Goal: Navigation & Orientation: Find specific page/section

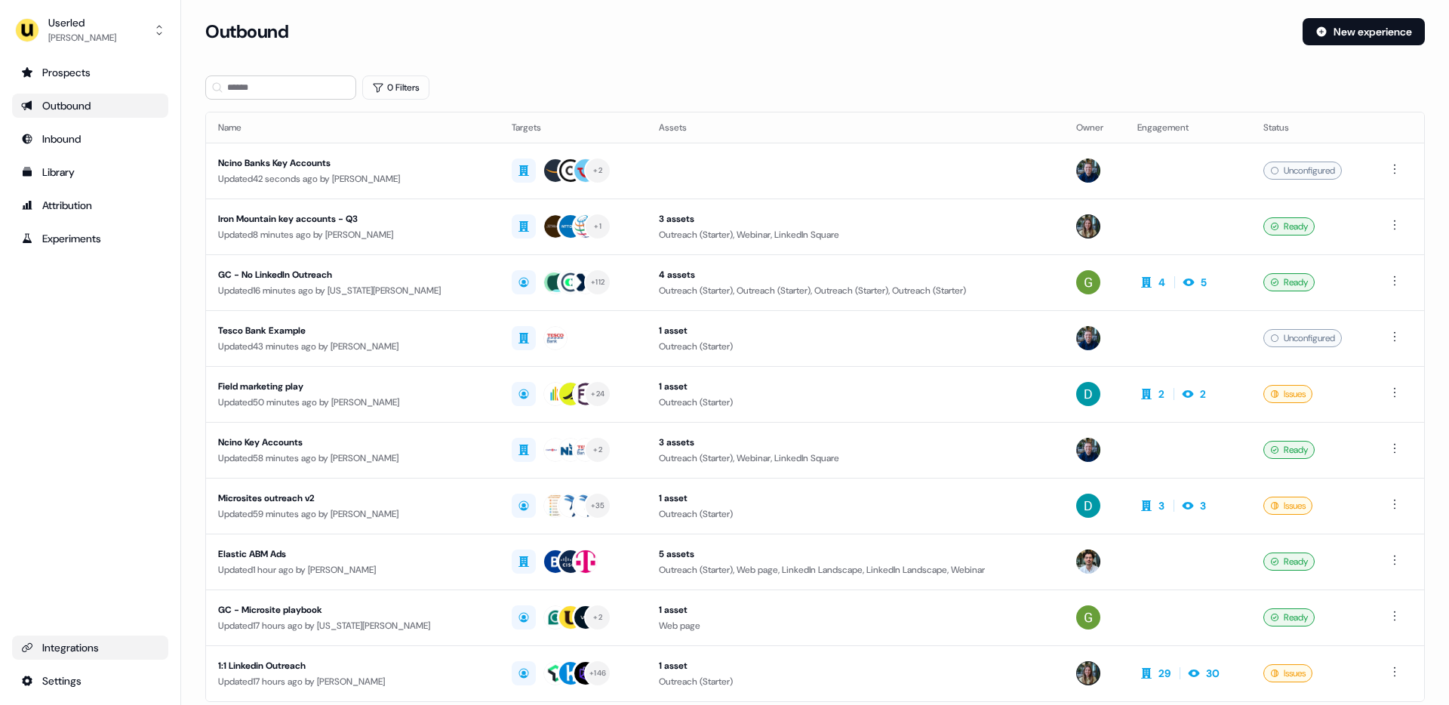
click at [60, 644] on div "Integrations" at bounding box center [90, 647] width 138 height 15
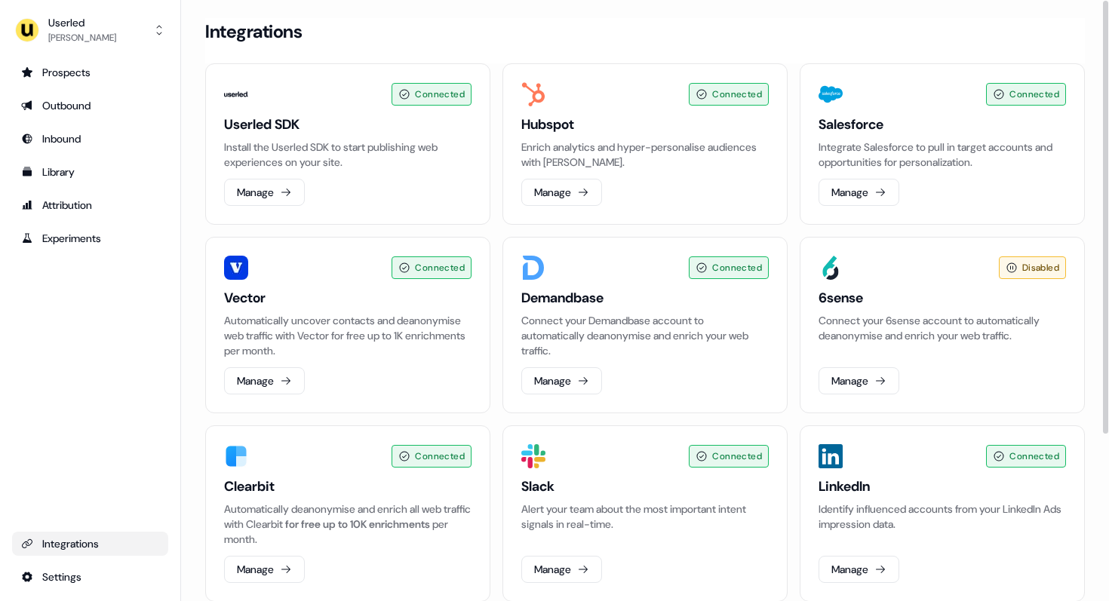
click at [496, 238] on div "Connected Userled SDK Install the Userled SDK to start publishing web experienc…" at bounding box center [645, 426] width 880 height 727
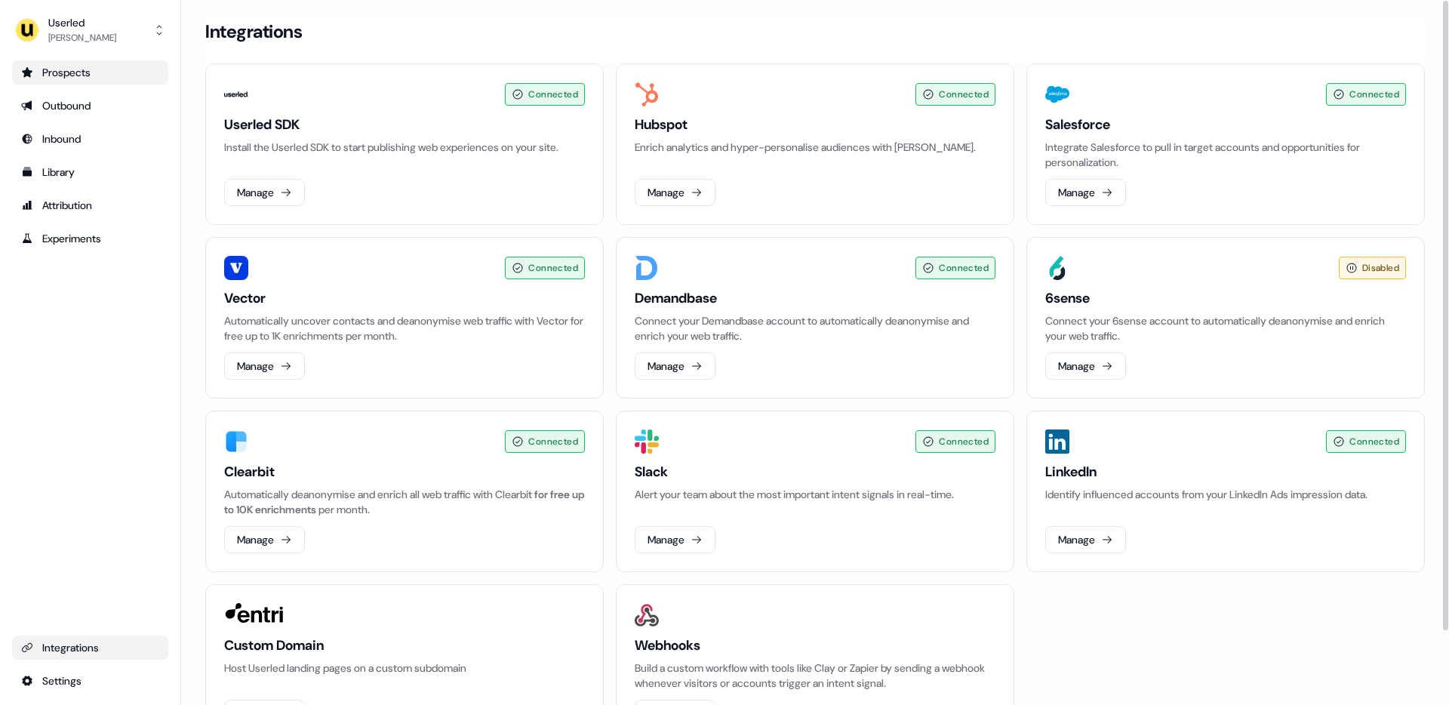
click at [89, 76] on div "Prospects" at bounding box center [90, 72] width 138 height 15
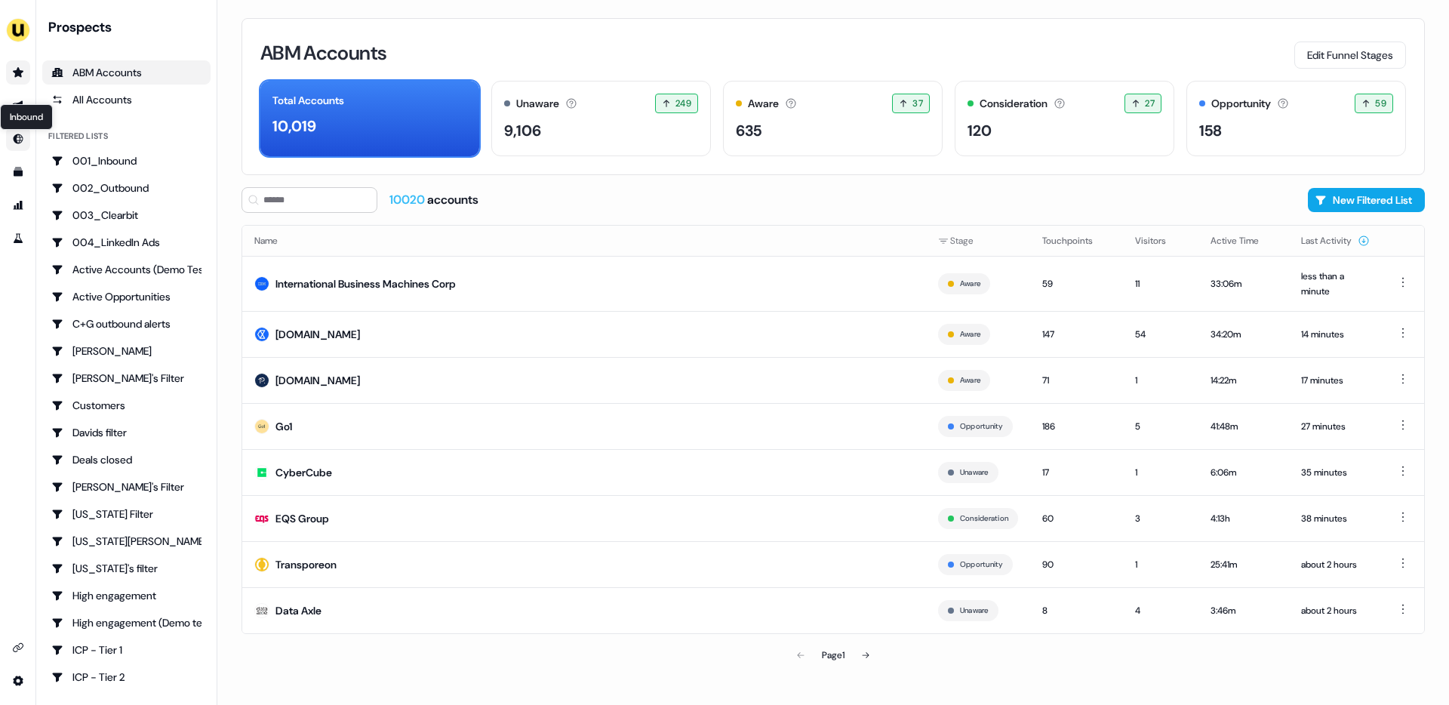
click at [21, 146] on link "Inbound Inbound" at bounding box center [18, 139] width 24 height 24
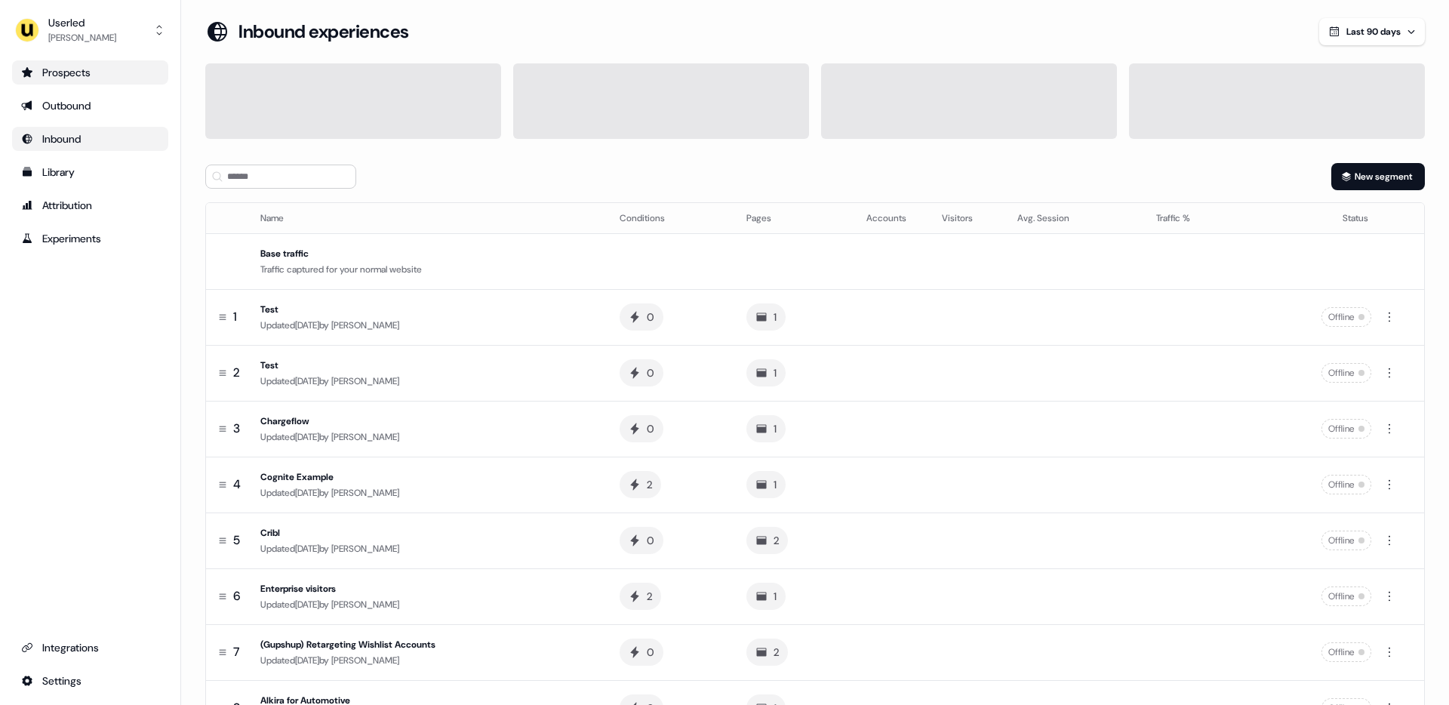
click at [56, 71] on div "Prospects" at bounding box center [90, 72] width 138 height 15
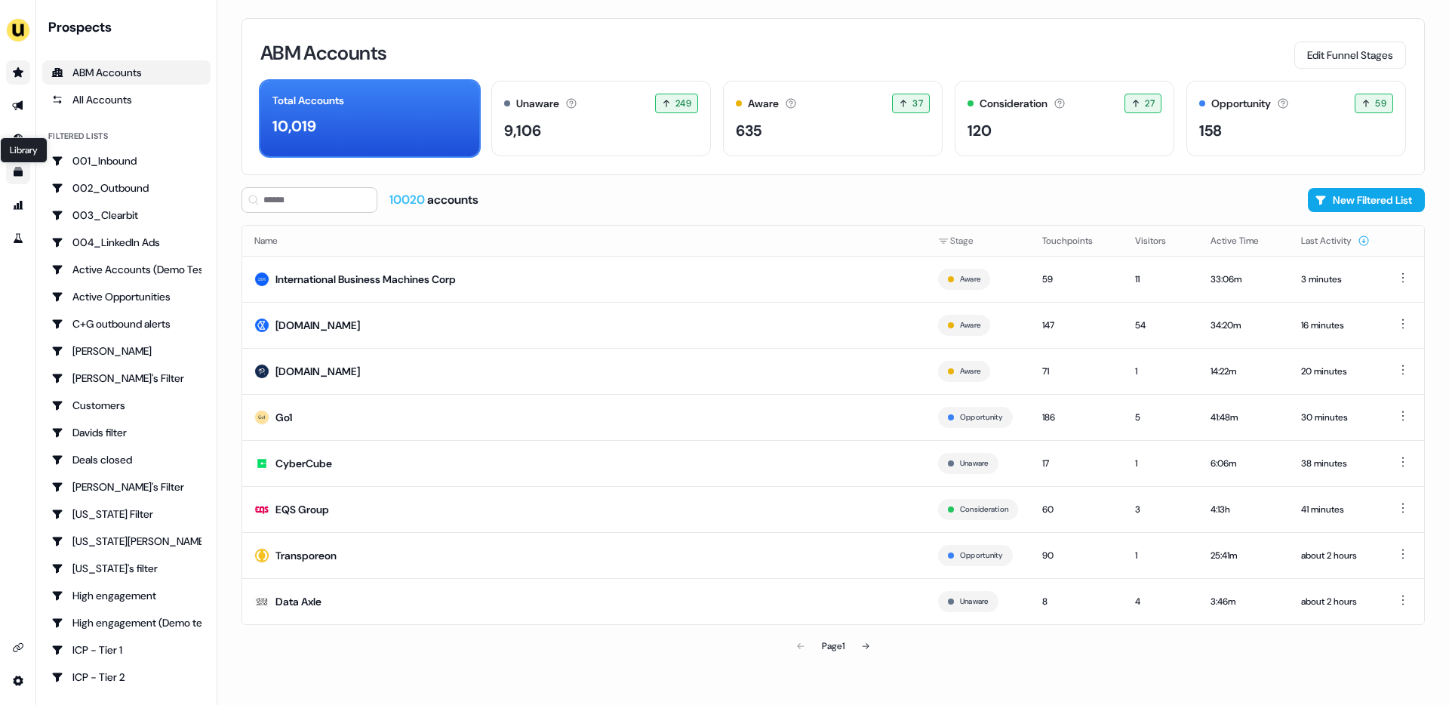
click at [19, 168] on icon "Go to templates" at bounding box center [18, 172] width 12 height 12
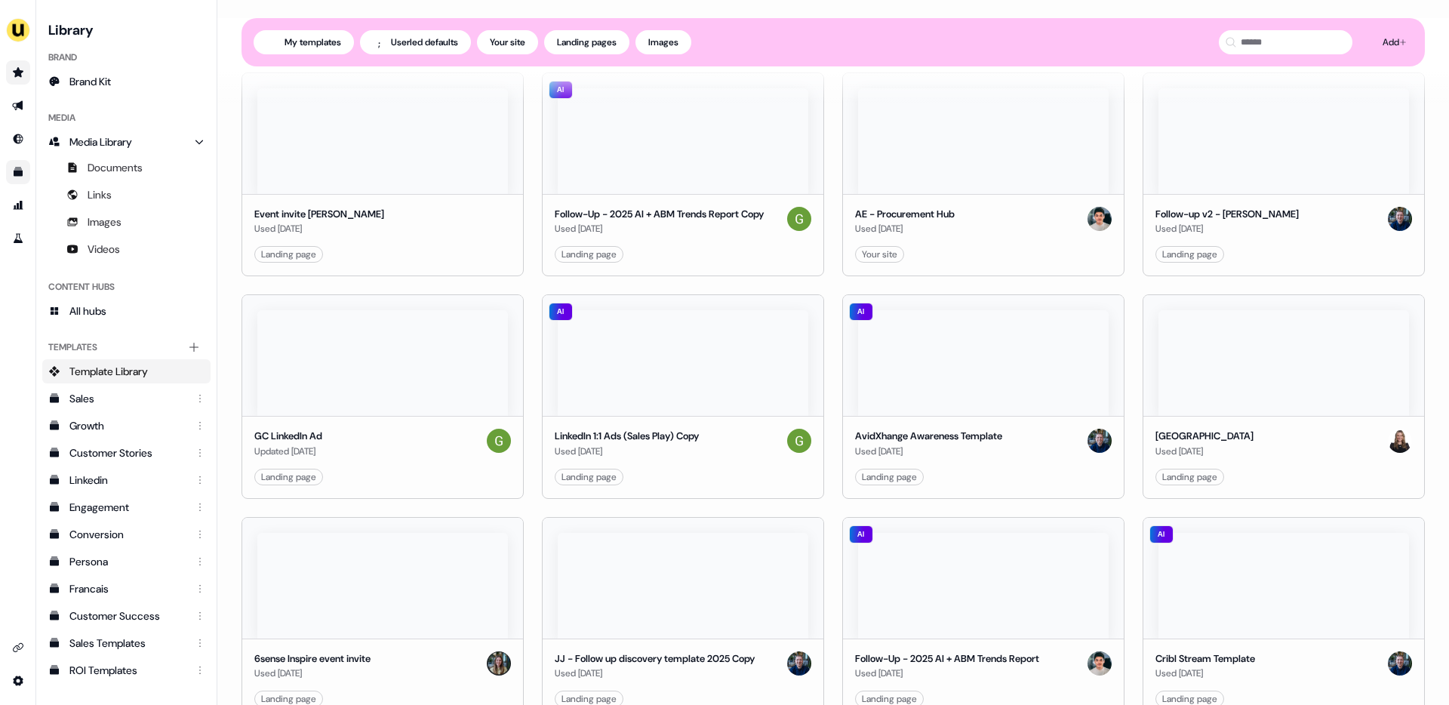
scroll to position [1412, 0]
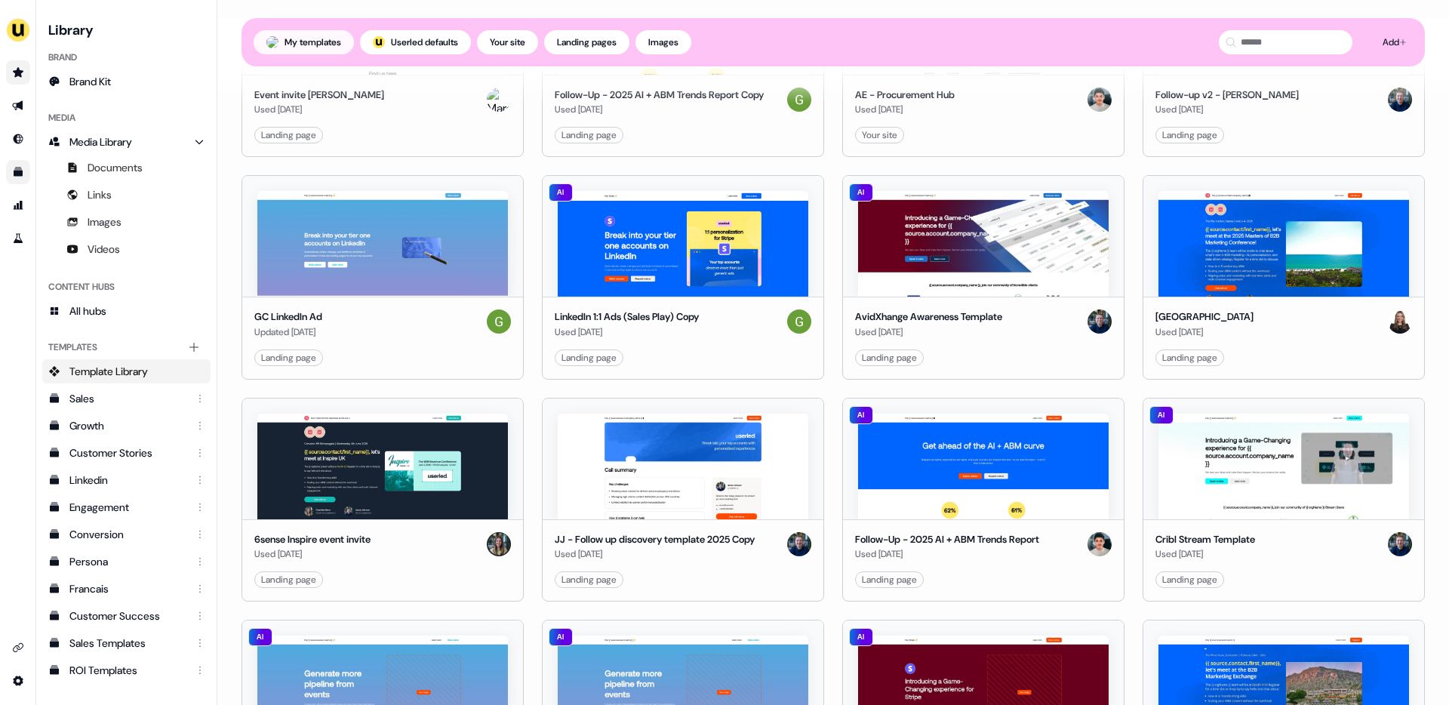
click at [330, 37] on button "My templates" at bounding box center [304, 42] width 100 height 24
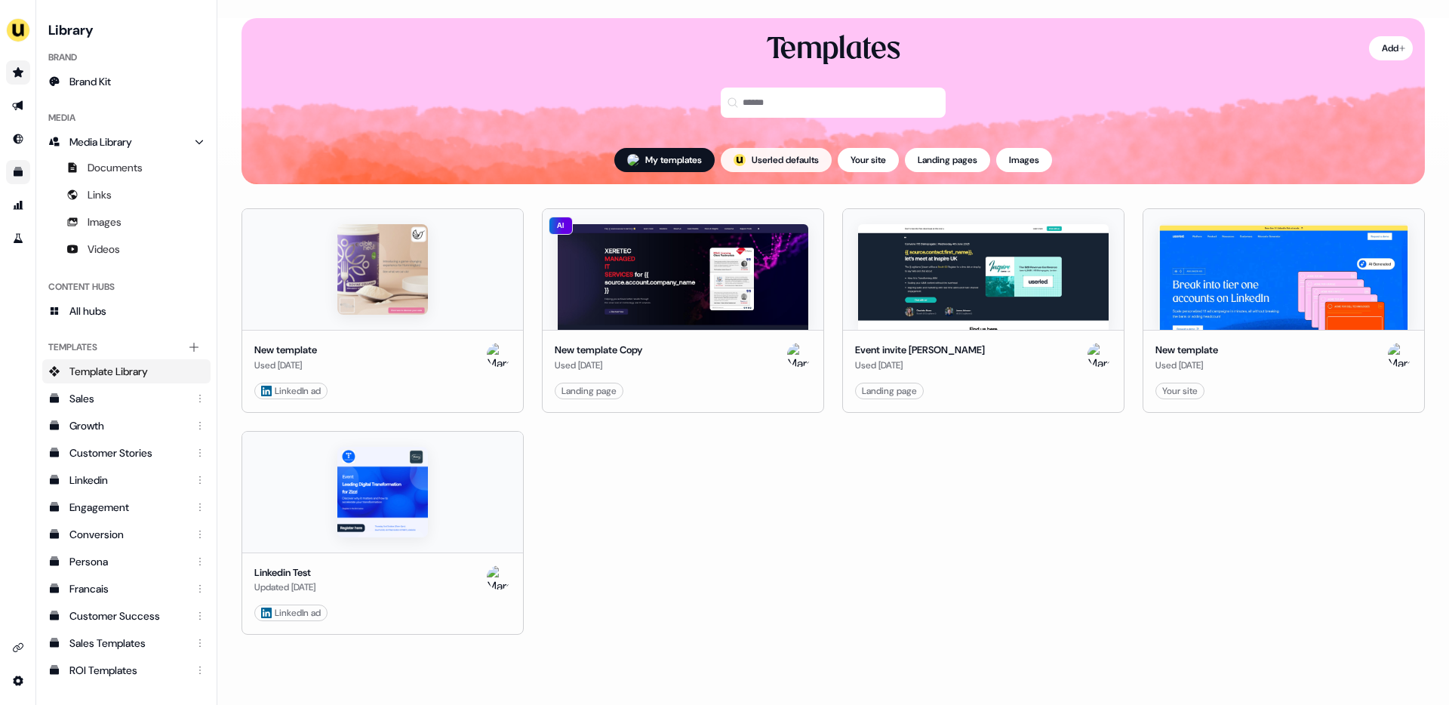
click at [790, 164] on button "; Userled defaults" at bounding box center [776, 160] width 111 height 24
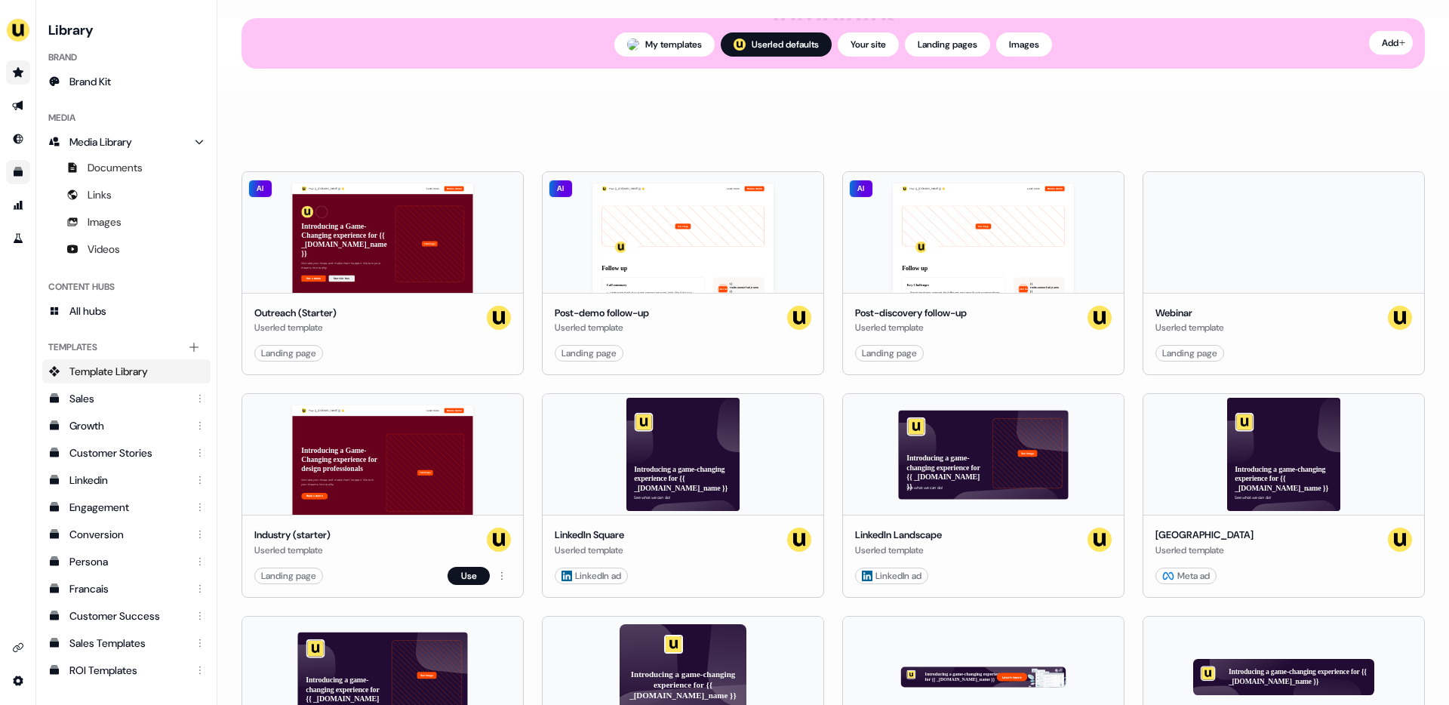
scroll to position [26, 0]
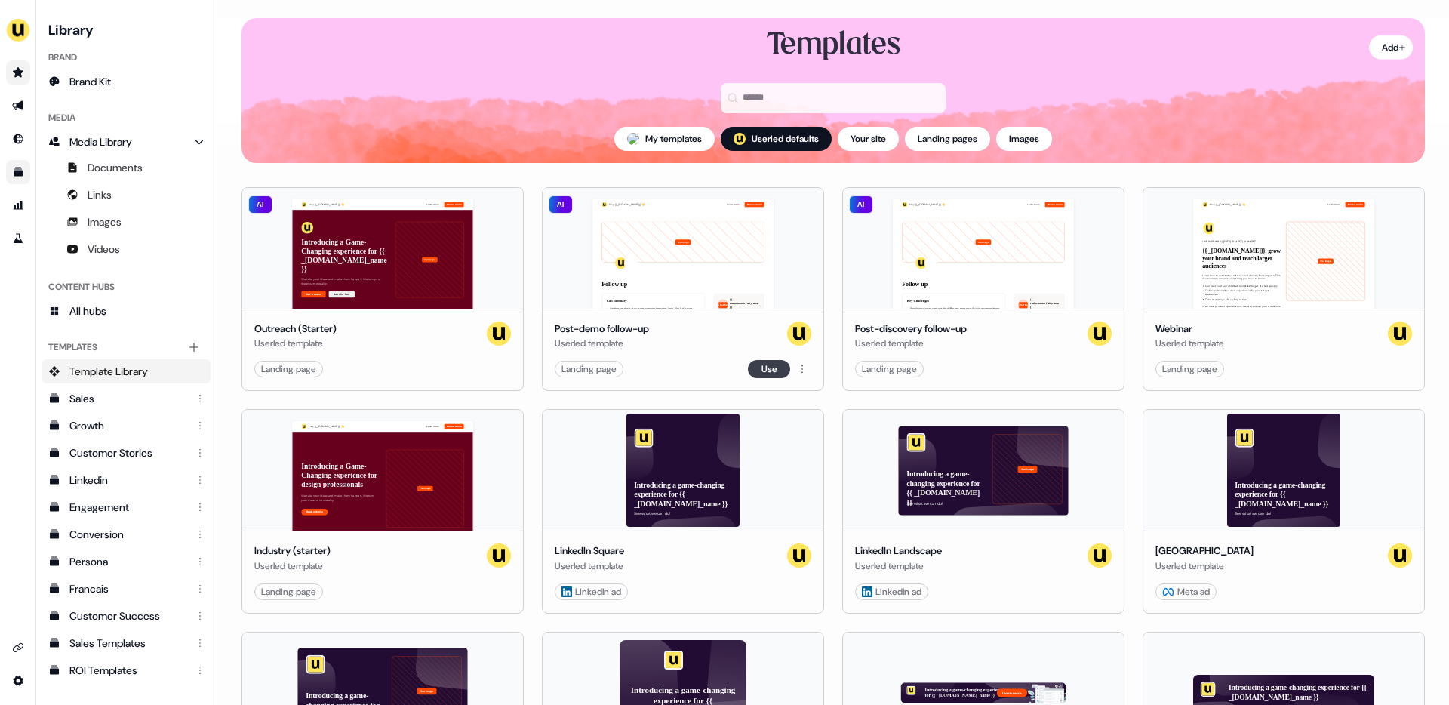
click at [758, 373] on button "Use" at bounding box center [769, 369] width 42 height 18
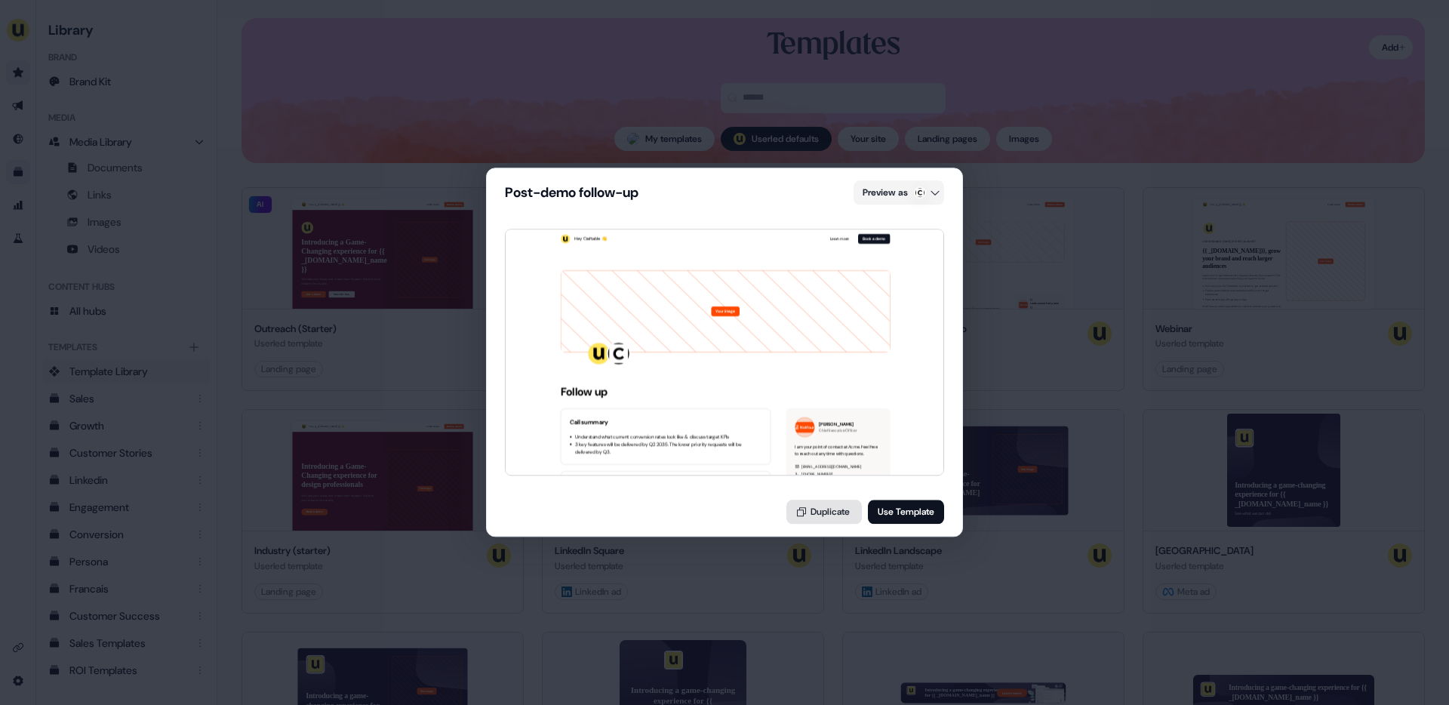
click at [826, 512] on button "Duplicate" at bounding box center [823, 512] width 75 height 24
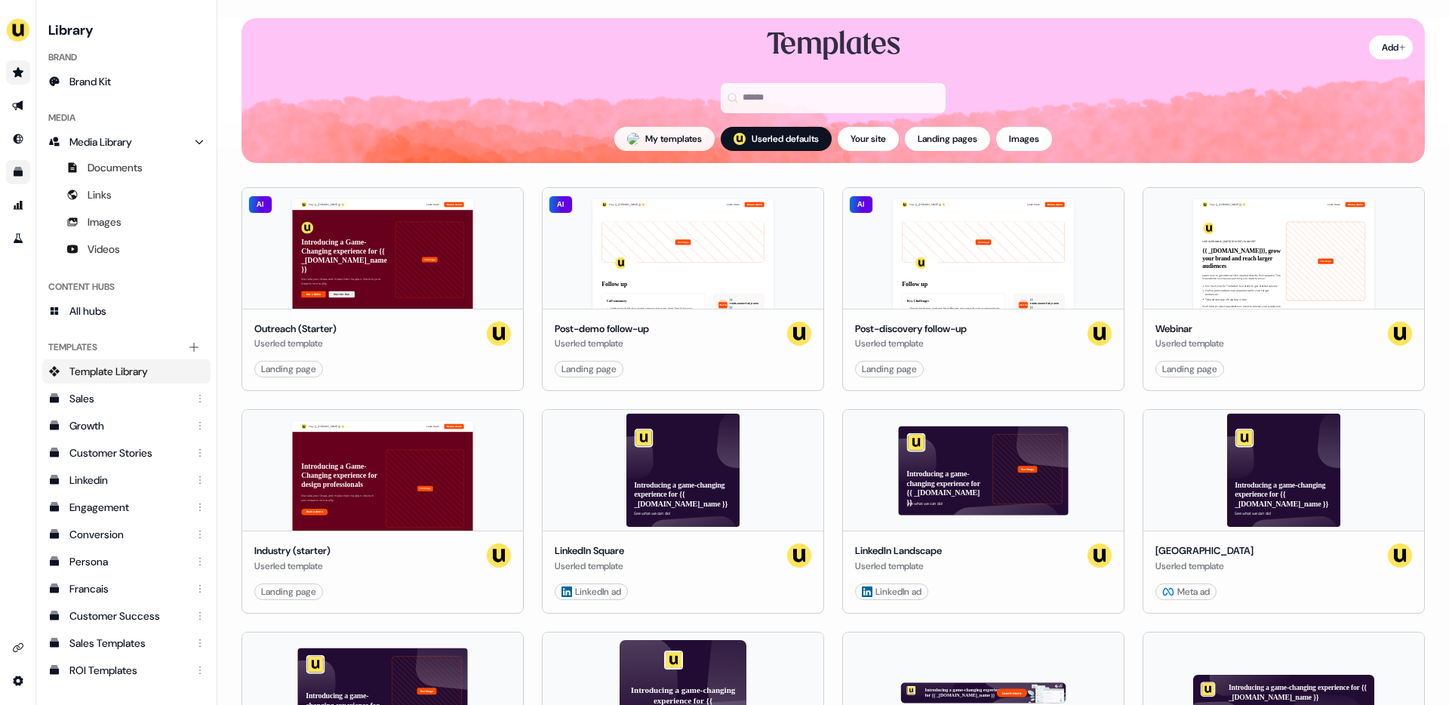
click at [650, 135] on button "My templates" at bounding box center [664, 139] width 100 height 24
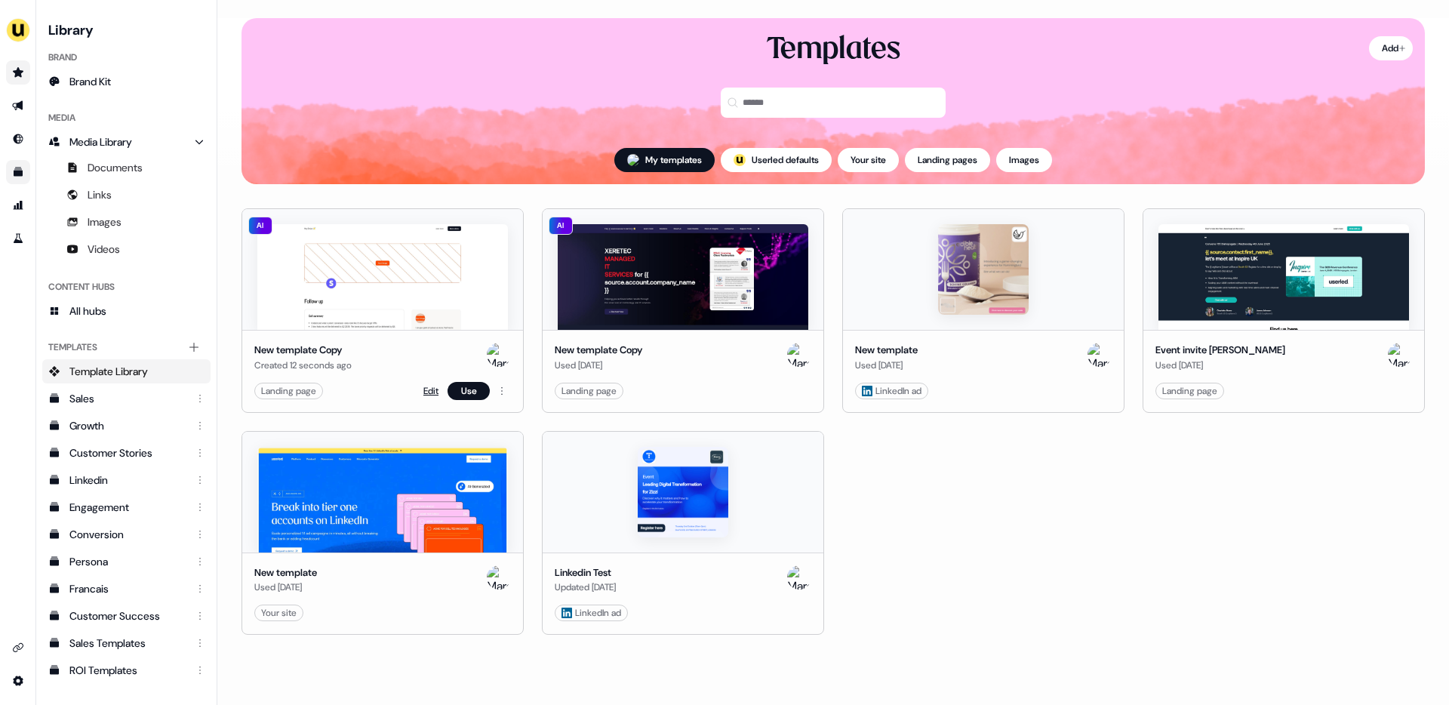
click at [429, 391] on link "Edit" at bounding box center [430, 390] width 15 height 15
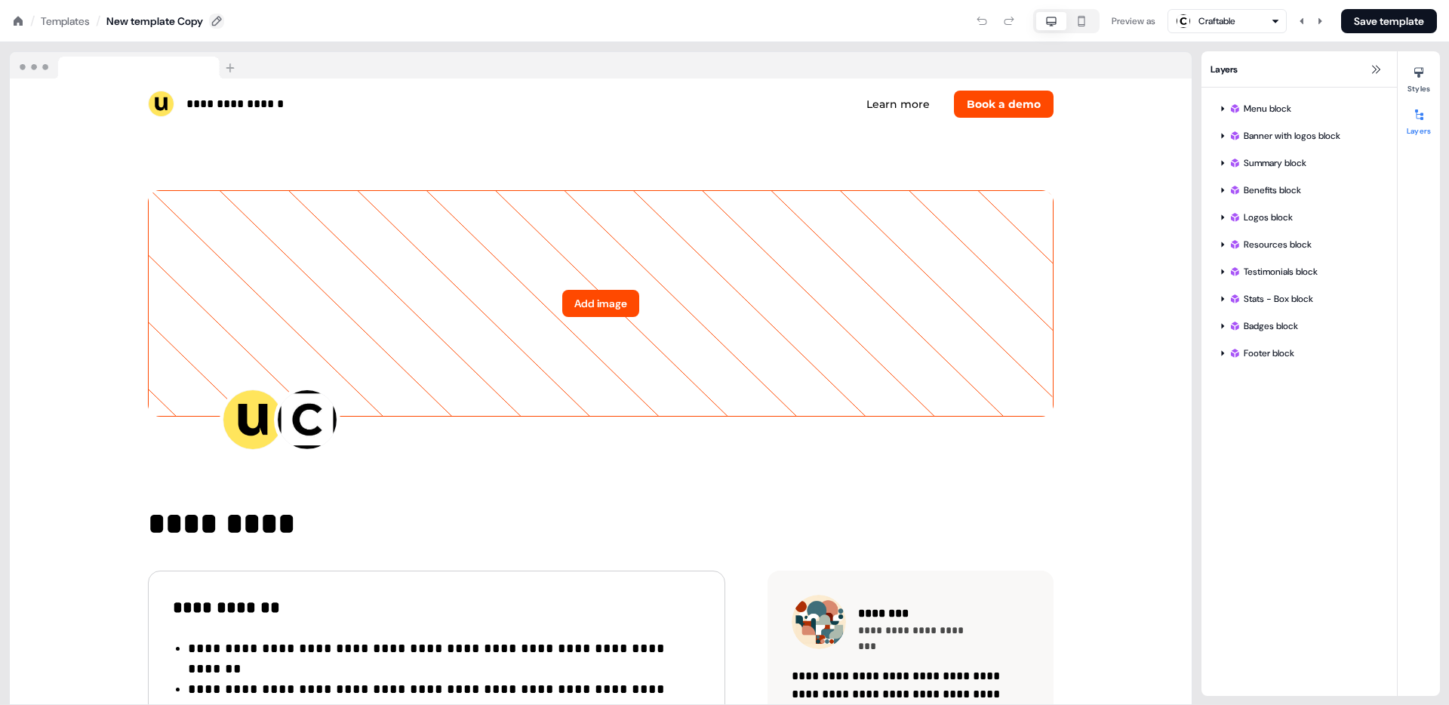
click at [223, 25] on icon at bounding box center [217, 21] width 12 height 12
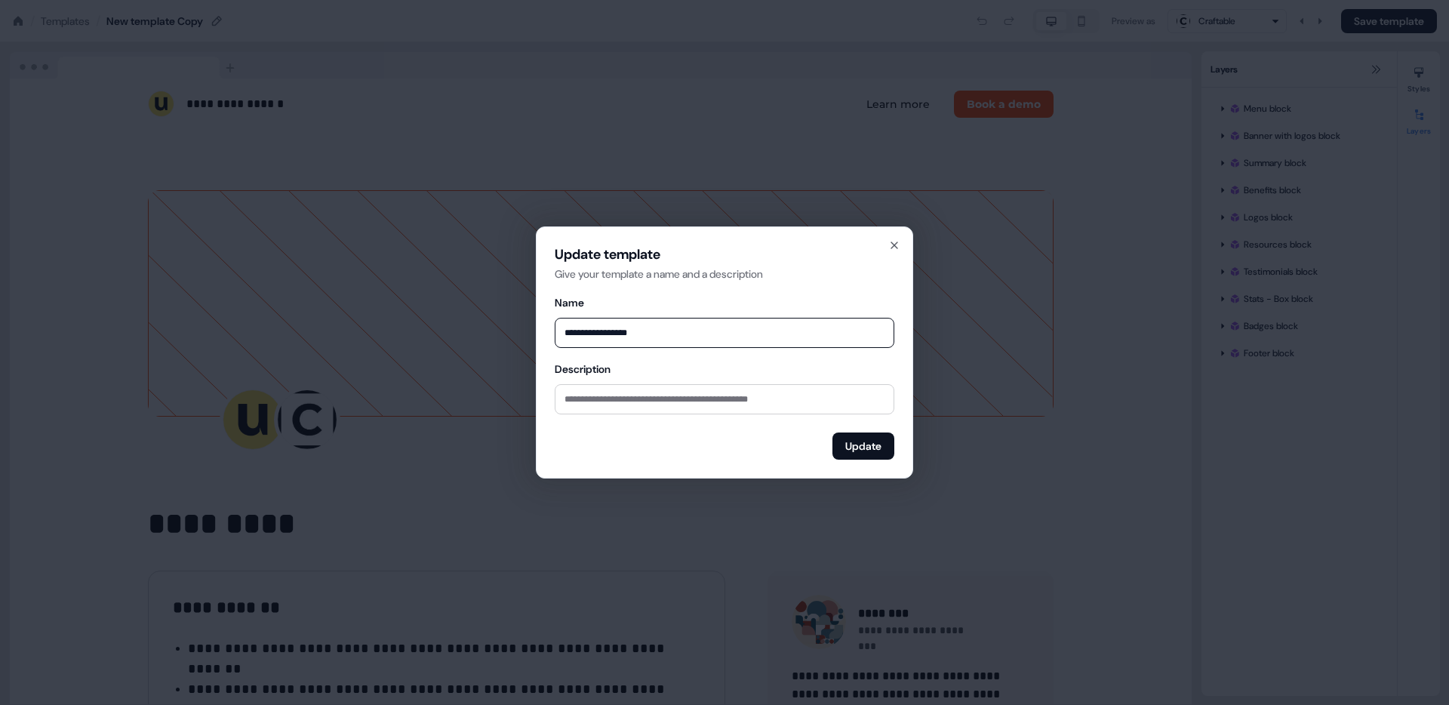
click at [658, 331] on input "**********" at bounding box center [725, 333] width 340 height 30
type input "*********"
click at [896, 244] on icon "button" at bounding box center [894, 245] width 12 height 12
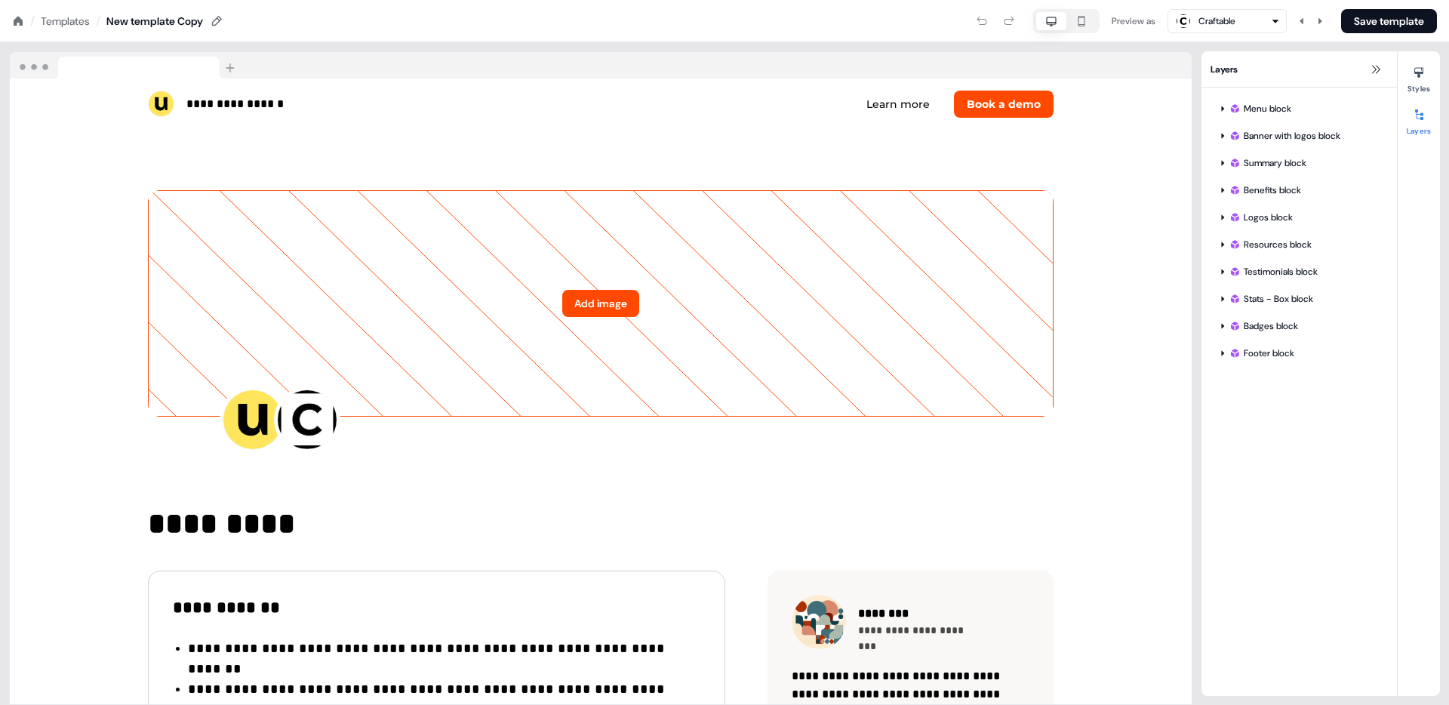
click at [74, 22] on div "Templates" at bounding box center [65, 21] width 49 height 15
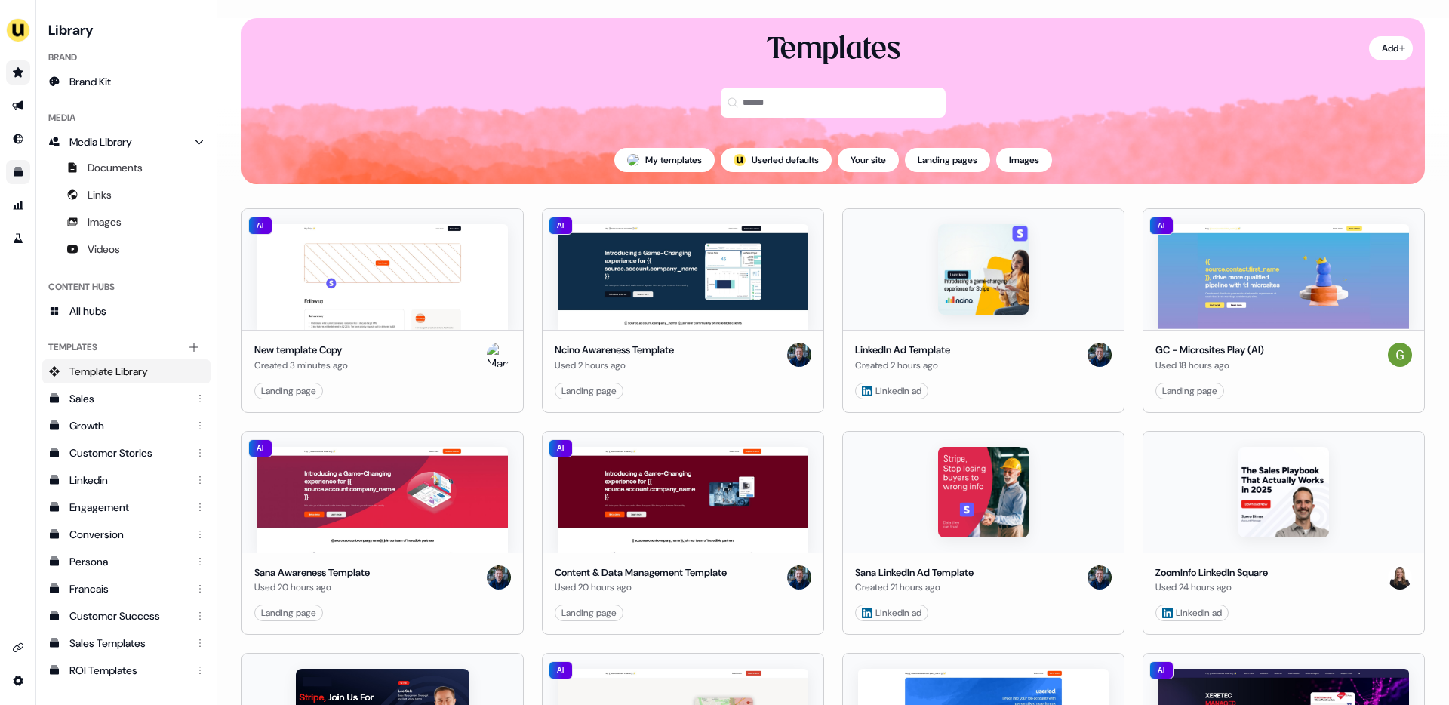
click at [17, 72] on icon "Go to prospects" at bounding box center [18, 72] width 11 height 10
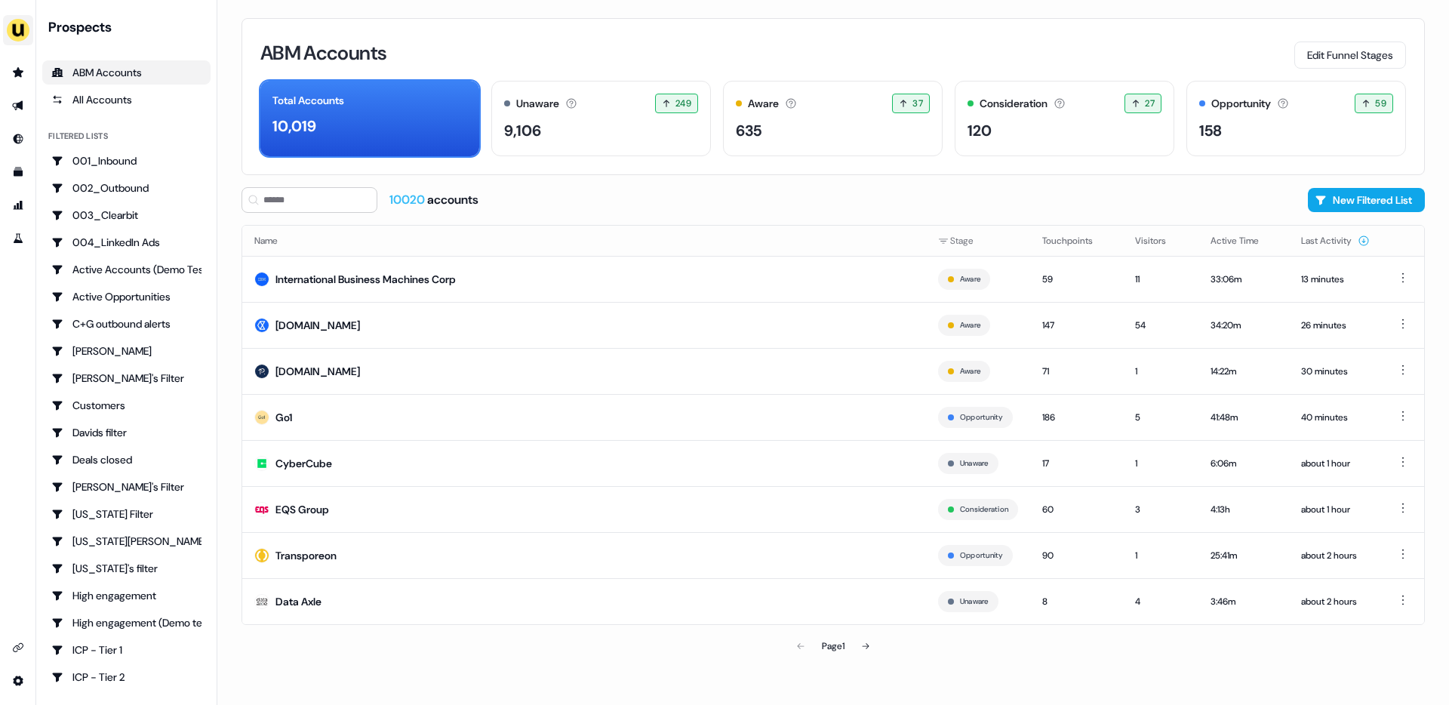
click at [18, 35] on img "side nav menu" at bounding box center [18, 30] width 24 height 24
click at [80, 42] on nav "Impersonate (Admin) Help documentation Feedback Logout Prospects ABM Accounts A…" at bounding box center [108, 352] width 217 height 705
click at [18, 200] on icon "Go to attribution" at bounding box center [18, 205] width 12 height 12
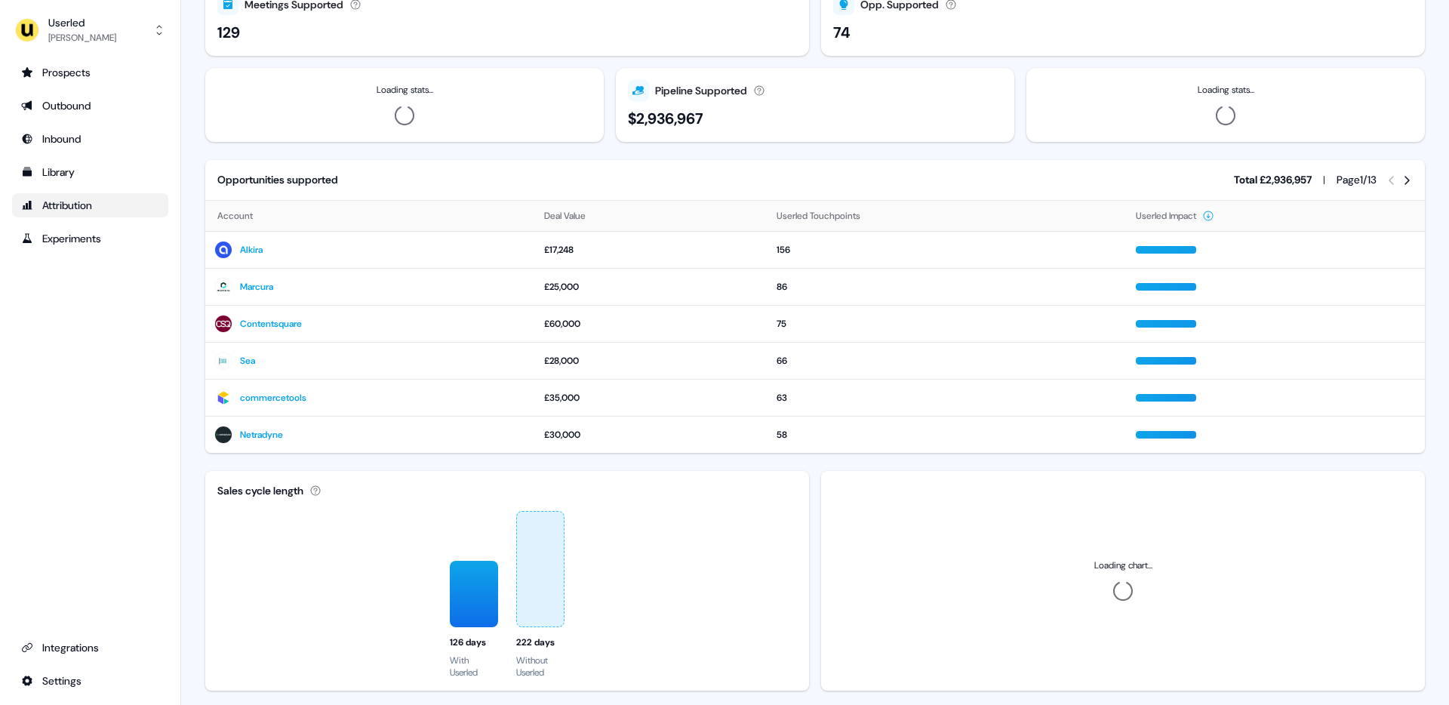
scroll to position [83, 0]
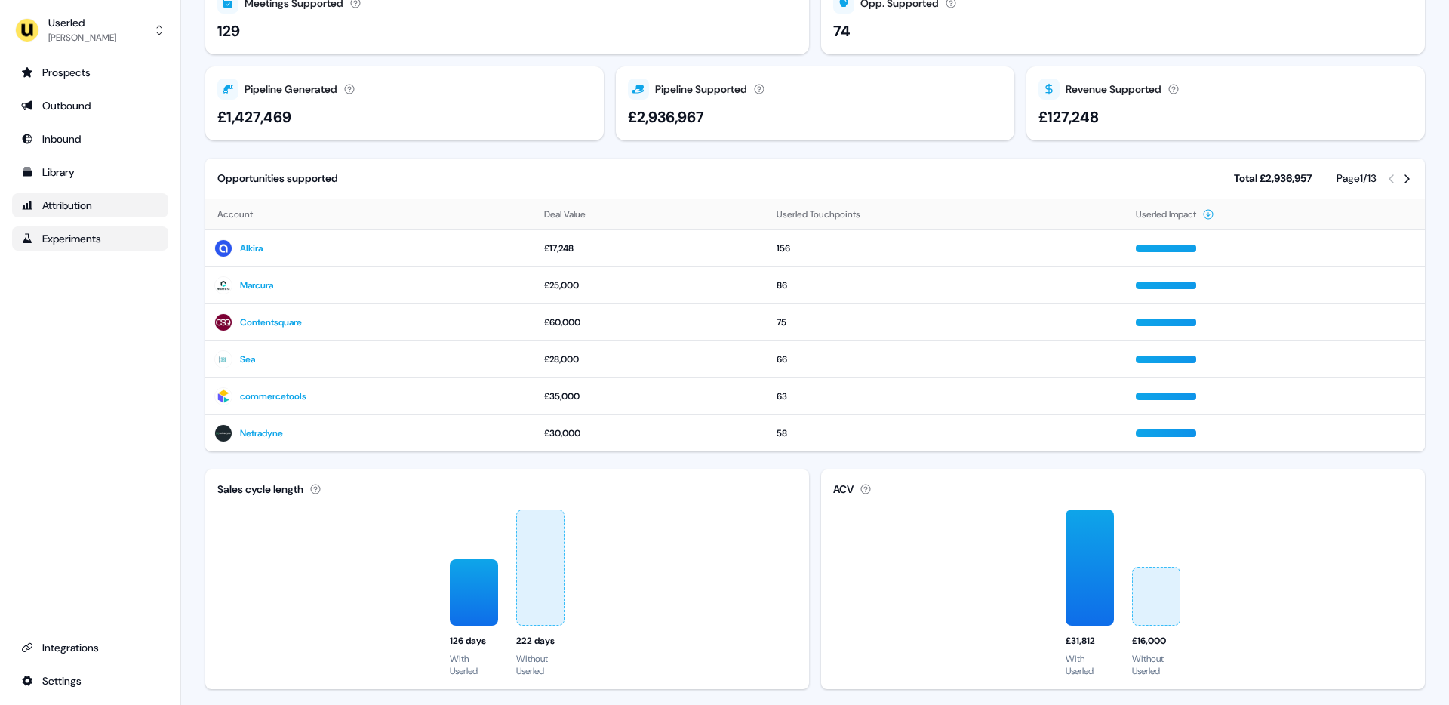
click at [67, 243] on div "Experiments" at bounding box center [90, 238] width 138 height 15
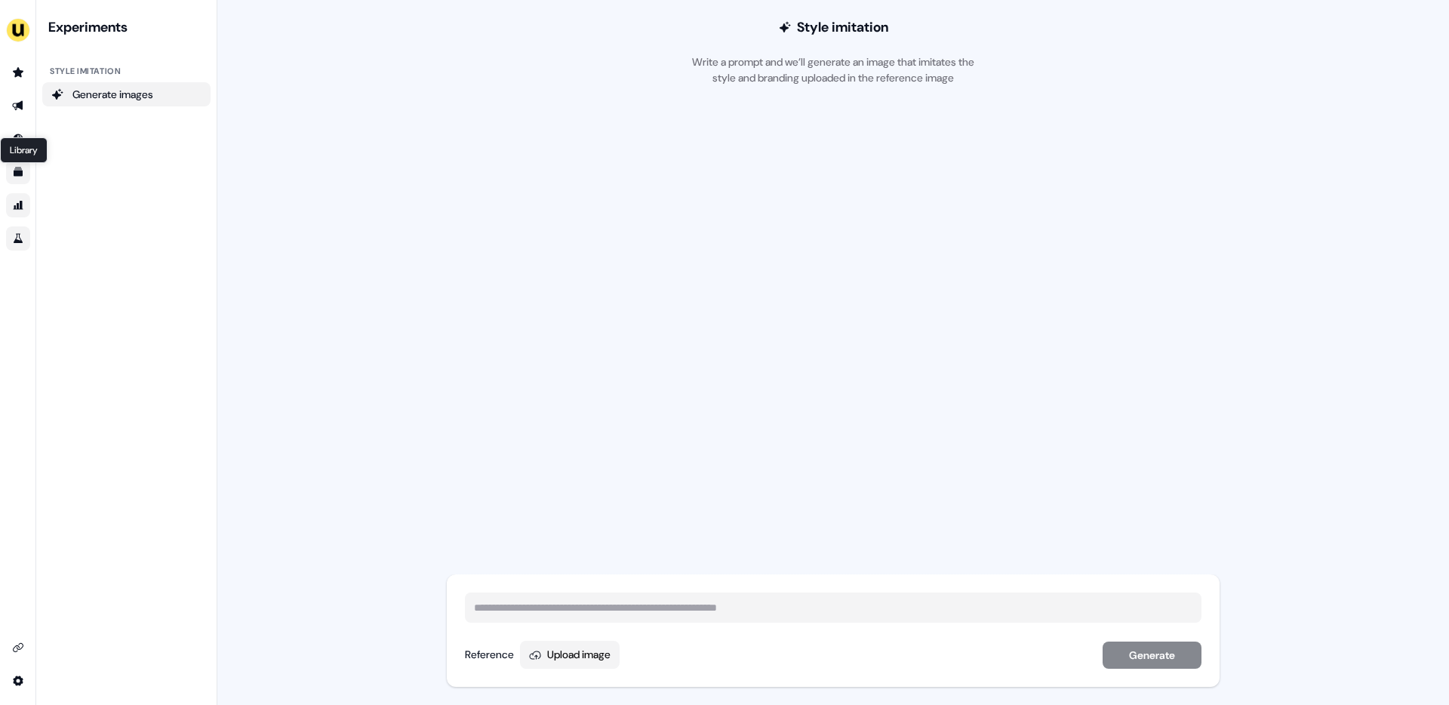
click at [19, 169] on icon "Go to templates" at bounding box center [18, 172] width 12 height 12
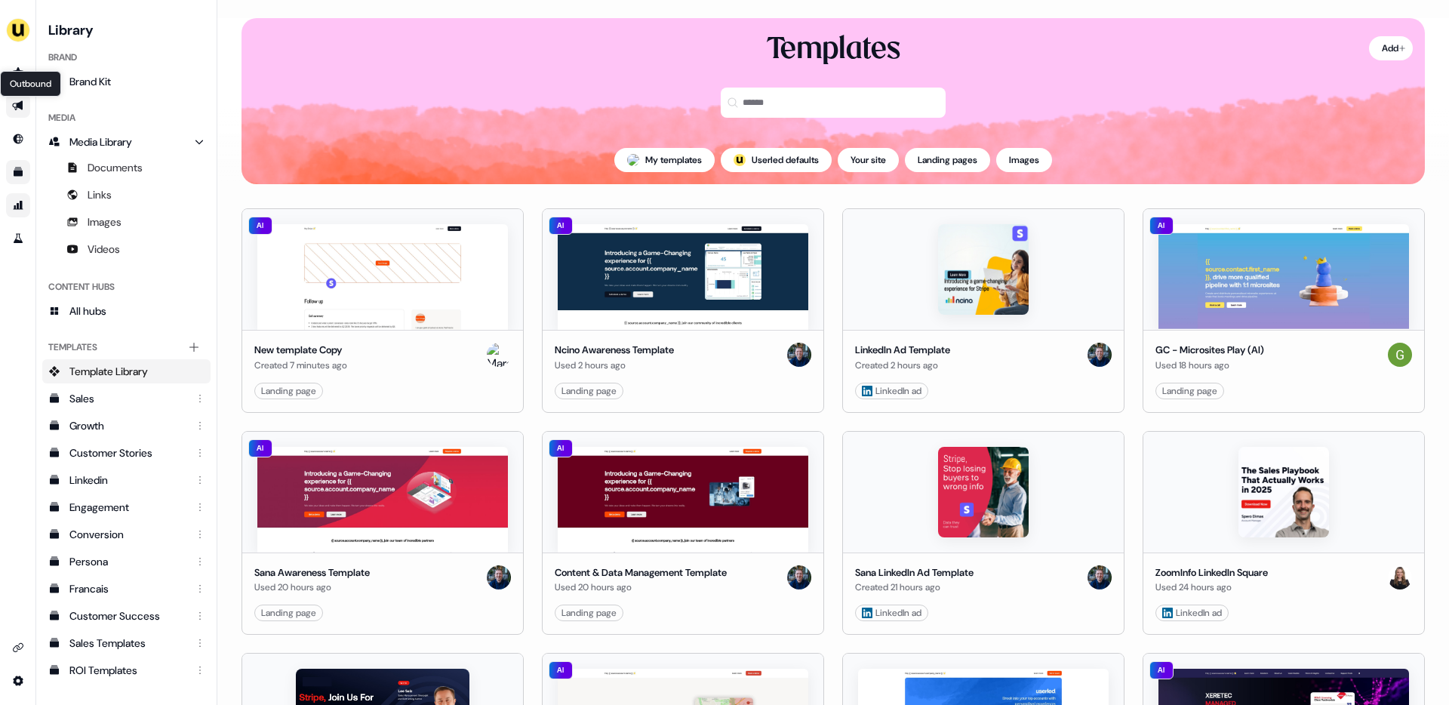
click at [17, 111] on icon "Go to outbound experience" at bounding box center [18, 106] width 12 height 12
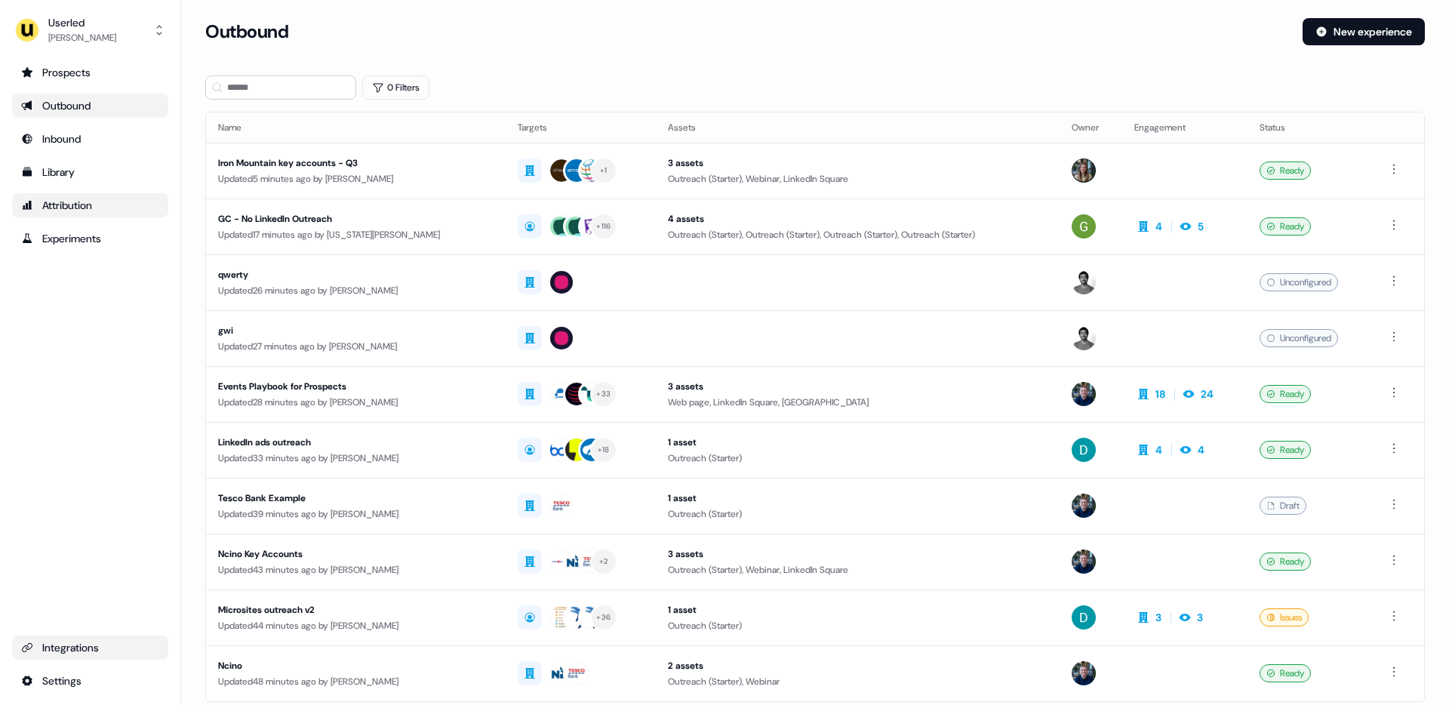
click at [94, 643] on div "Integrations" at bounding box center [90, 647] width 138 height 15
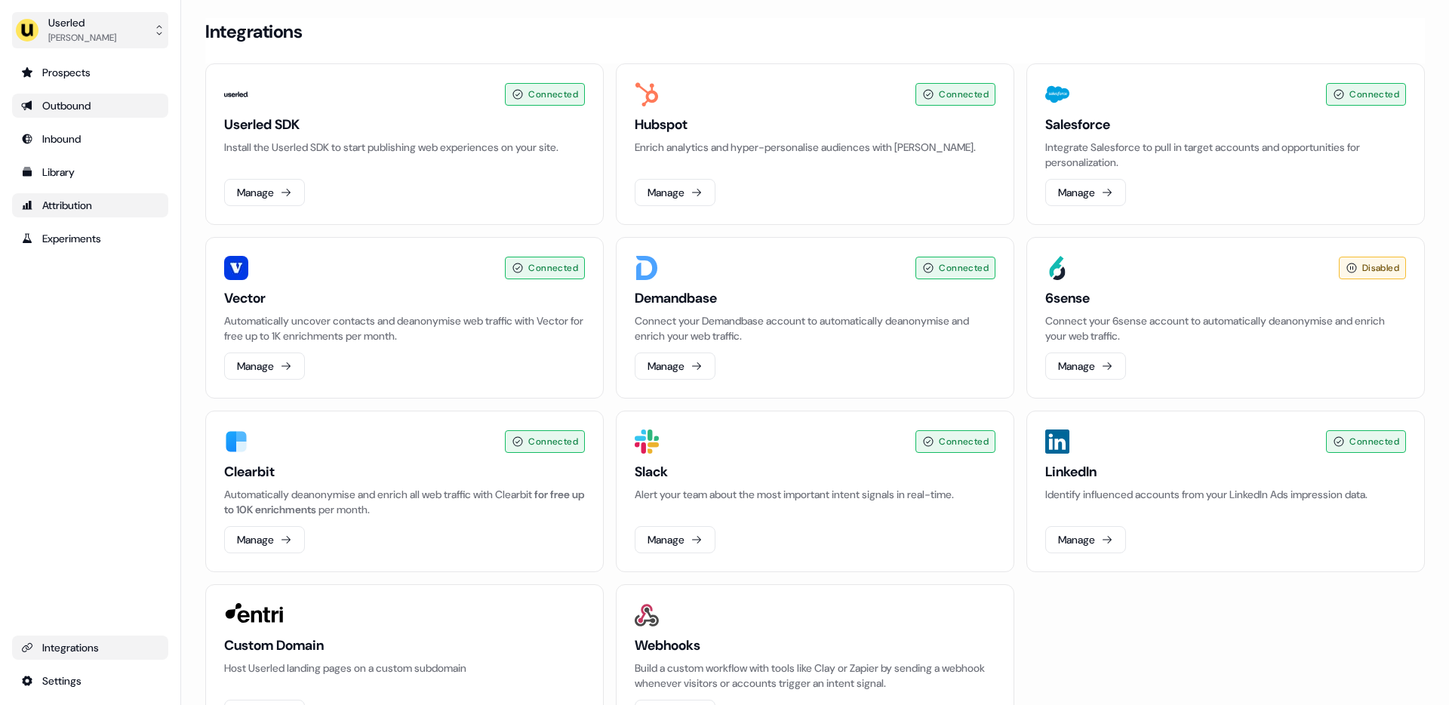
click at [82, 23] on div "Userled" at bounding box center [82, 22] width 68 height 15
click at [73, 72] on div "Impersonate (Admin)" at bounding box center [89, 70] width 143 height 27
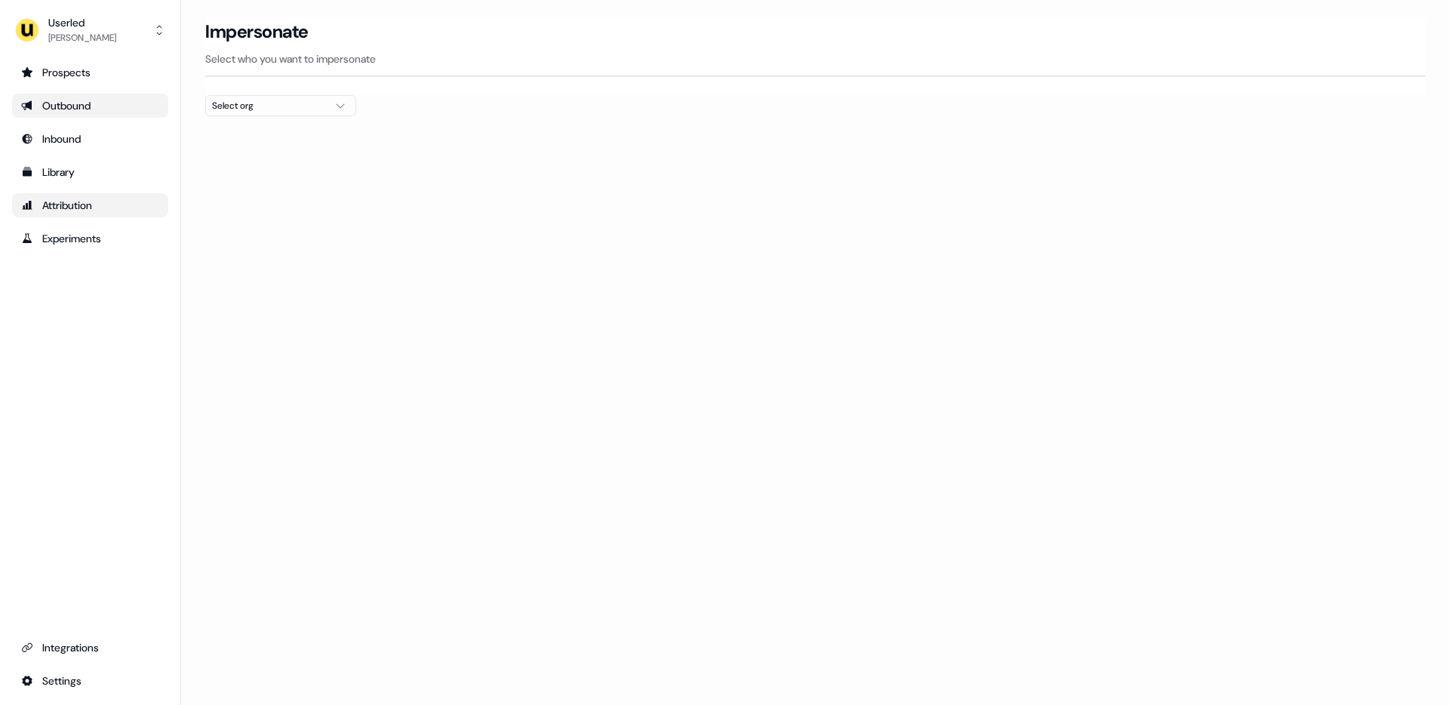
click at [277, 109] on div "Select org" at bounding box center [268, 105] width 113 height 15
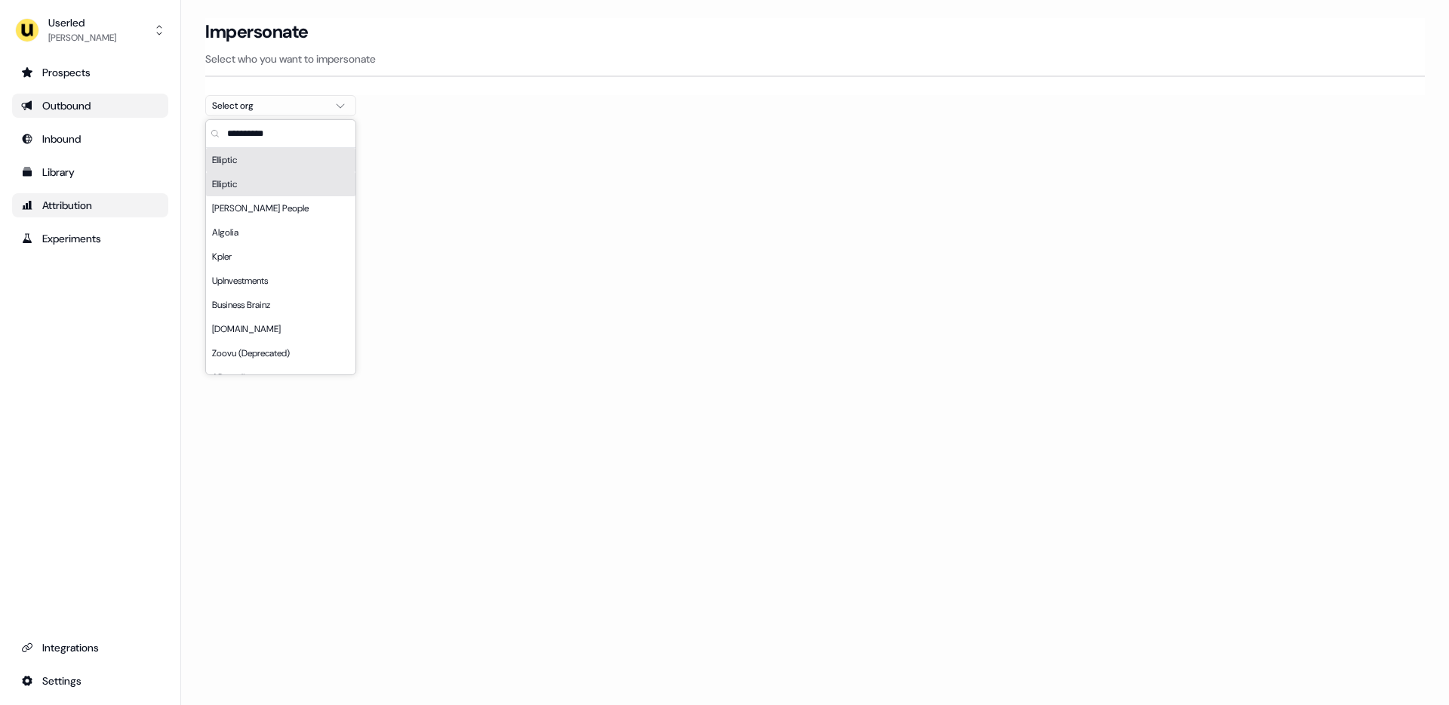
click at [254, 186] on div "Elliptic" at bounding box center [280, 184] width 149 height 24
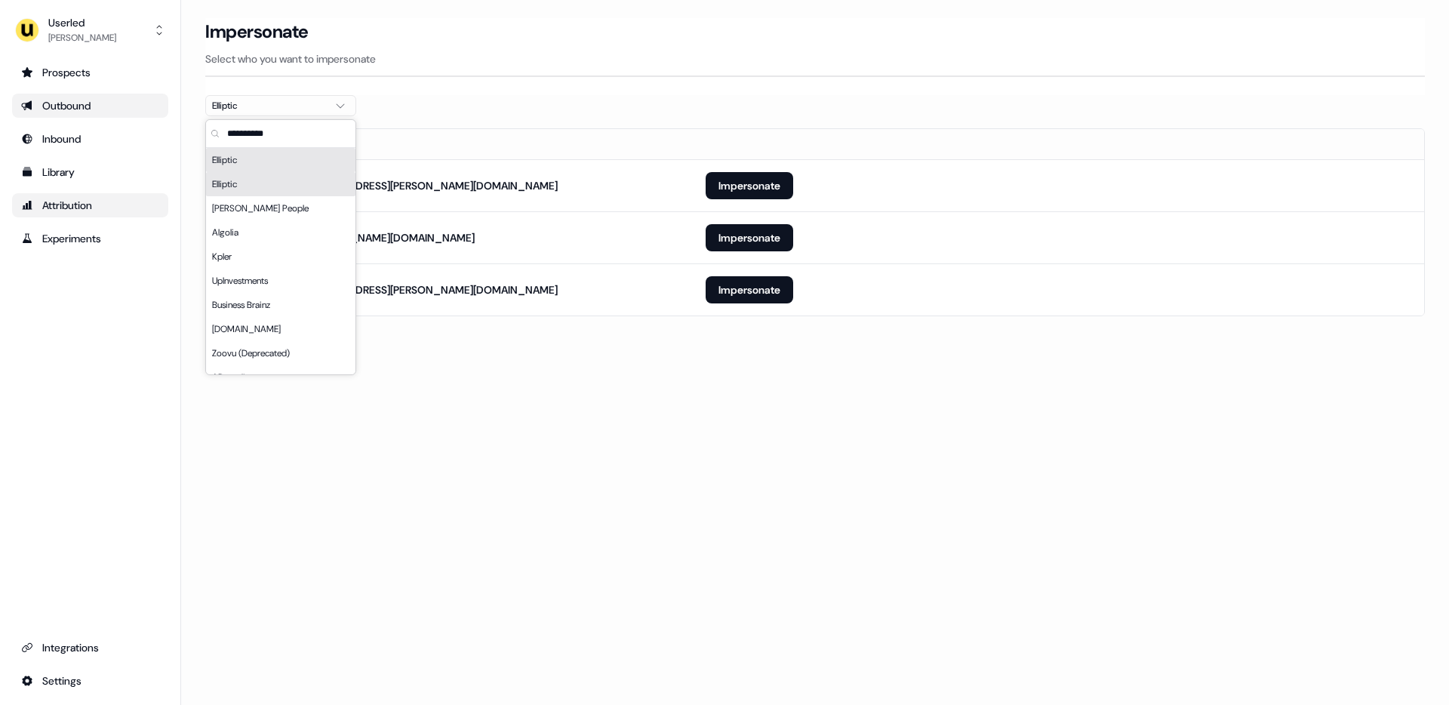
click at [257, 185] on div "Elliptic" at bounding box center [280, 184] width 149 height 24
click at [229, 182] on div "Elliptic" at bounding box center [280, 184] width 149 height 24
click at [315, 159] on div "Elliptic" at bounding box center [280, 160] width 149 height 24
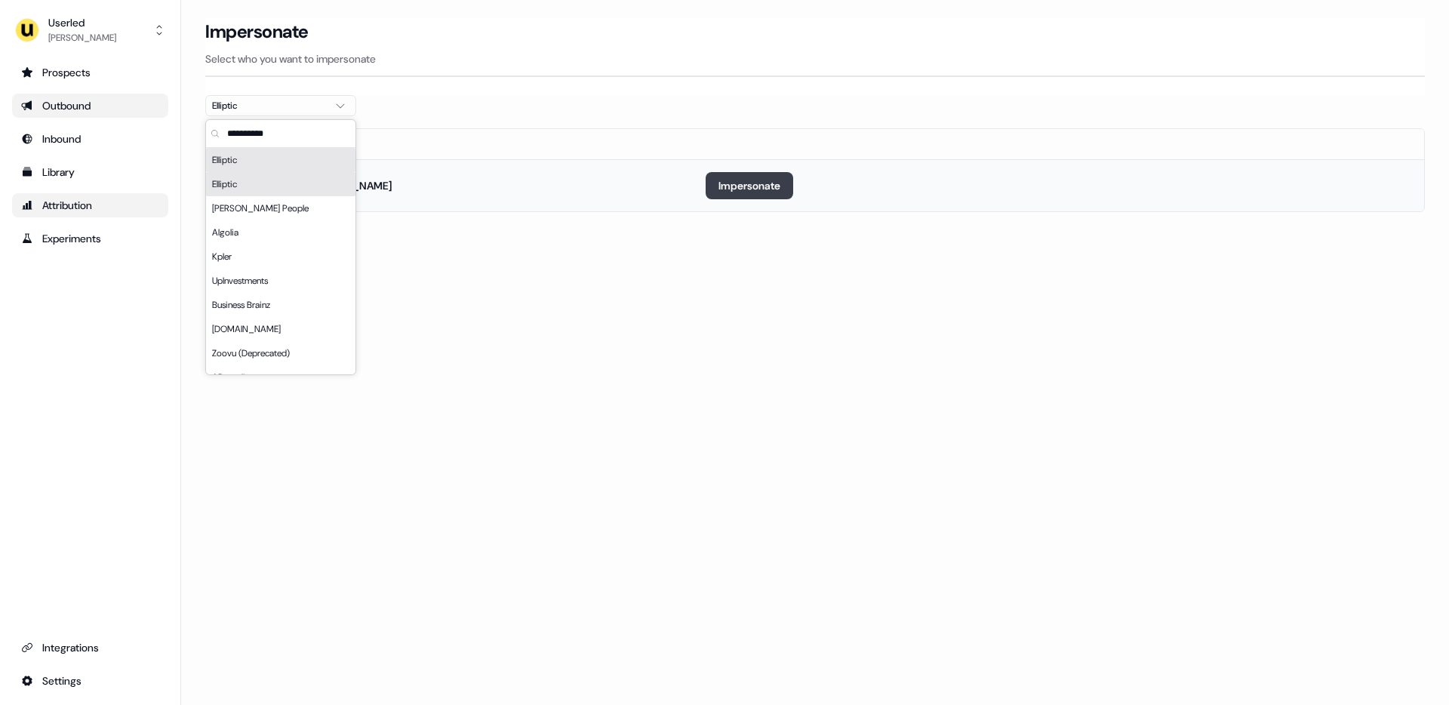
click at [738, 180] on button "Impersonate" at bounding box center [750, 185] width 88 height 27
